Goal: Information Seeking & Learning: Learn about a topic

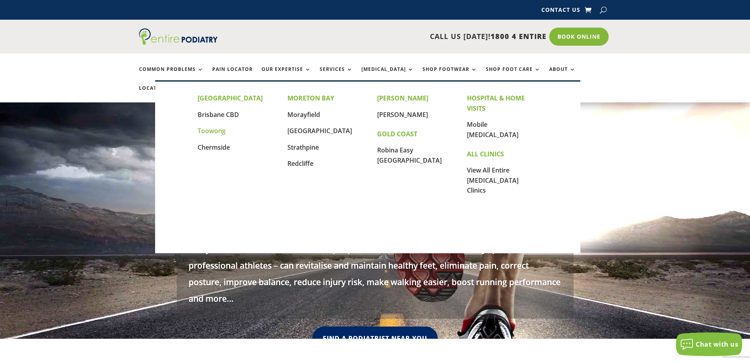
click at [212, 132] on link "Toowong" at bounding box center [212, 130] width 28 height 9
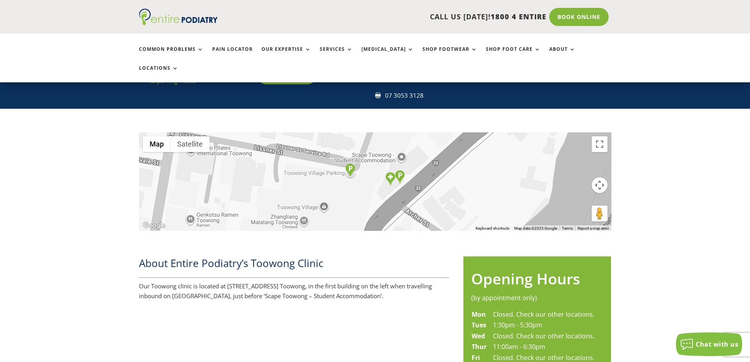
scroll to position [172, 0]
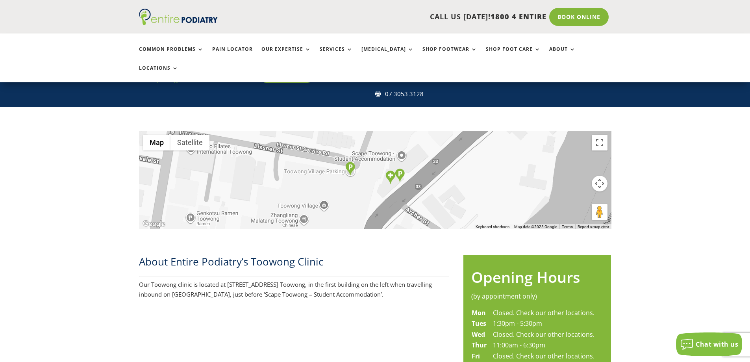
click at [262, 254] on h2 "About Entire Podiatry’s Toowong Clinic" at bounding box center [294, 263] width 310 height 18
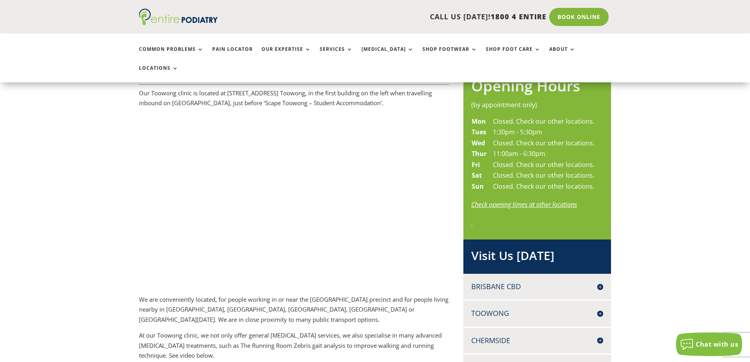
scroll to position [456, 0]
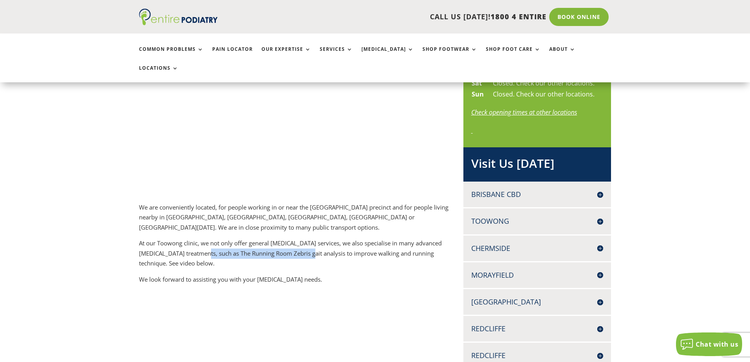
drag, startPoint x: 195, startPoint y: 234, endPoint x: 300, endPoint y: 235, distance: 104.3
click at [300, 238] on p "At our Toowong clinic, we not only offer general [MEDICAL_DATA] services, we al…" at bounding box center [294, 256] width 310 height 36
drag, startPoint x: 295, startPoint y: 237, endPoint x: 369, endPoint y: 230, distance: 74.7
click at [369, 238] on p "At our Toowong clinic, we not only offer general [MEDICAL_DATA] services, we al…" at bounding box center [294, 256] width 310 height 36
